Goal: Task Accomplishment & Management: Use online tool/utility

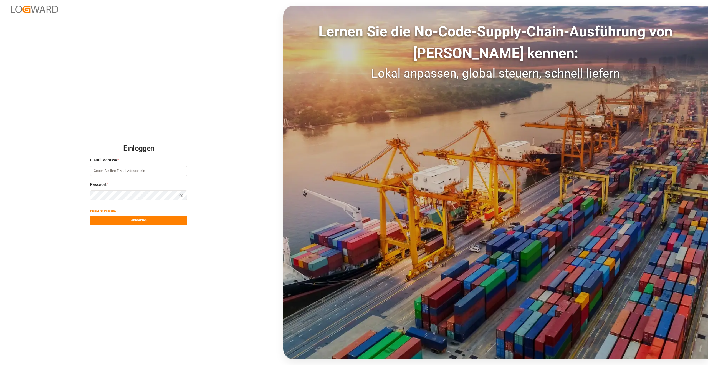
type input "Seki.keskin@compo-expert.com"
click at [160, 224] on button "Anmelden" at bounding box center [138, 220] width 97 height 10
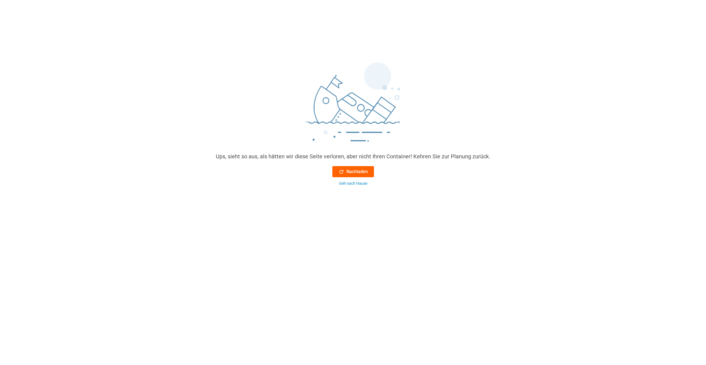
click at [355, 171] on font "Nachladen" at bounding box center [356, 171] width 21 height 7
click at [348, 173] on font "Nachladen" at bounding box center [356, 171] width 21 height 7
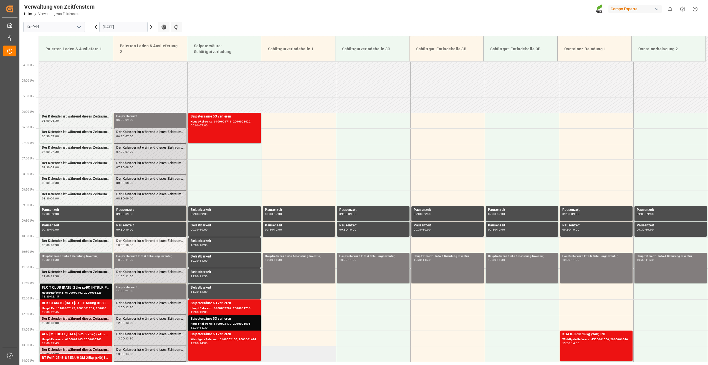
scroll to position [121, 0]
